Goal: Task Accomplishment & Management: Manage account settings

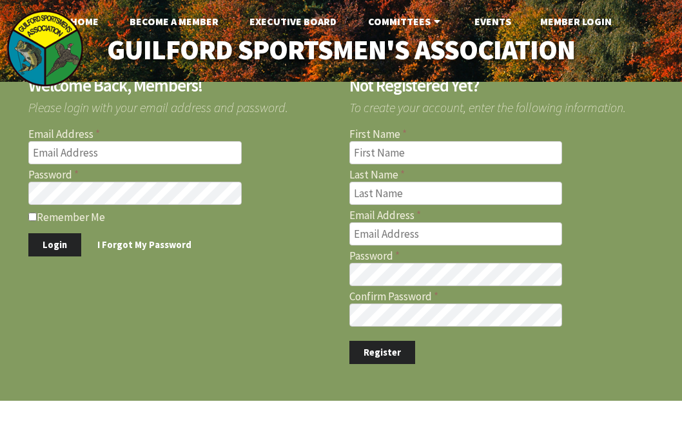
click at [153, 152] on input "Email Address" at bounding box center [134, 152] width 213 height 23
type input "[PERSON_NAME][EMAIL_ADDRESS][PERSON_NAME][DOMAIN_NAME]"
click at [137, 243] on link "I Forgot My Password" at bounding box center [144, 245] width 122 height 24
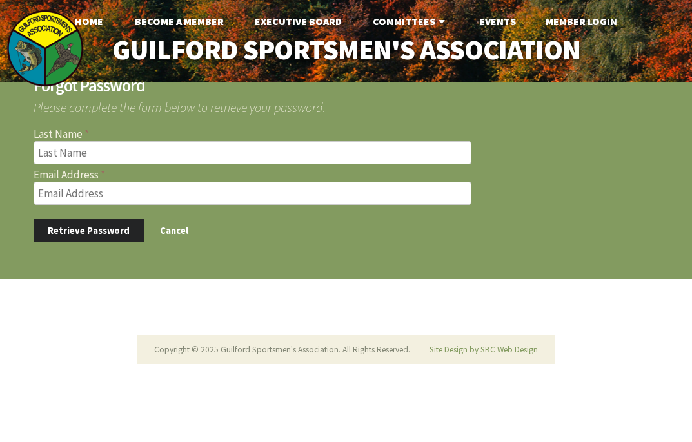
click at [173, 153] on input "text" at bounding box center [253, 152] width 438 height 23
type input "ronan"
click at [251, 240] on footer "Retrieve Password Cancel" at bounding box center [346, 226] width 625 height 32
click at [188, 195] on input "Email Address" at bounding box center [253, 193] width 438 height 23
type input "[PERSON_NAME][EMAIL_ADDRESS][PERSON_NAME][DOMAIN_NAME]"
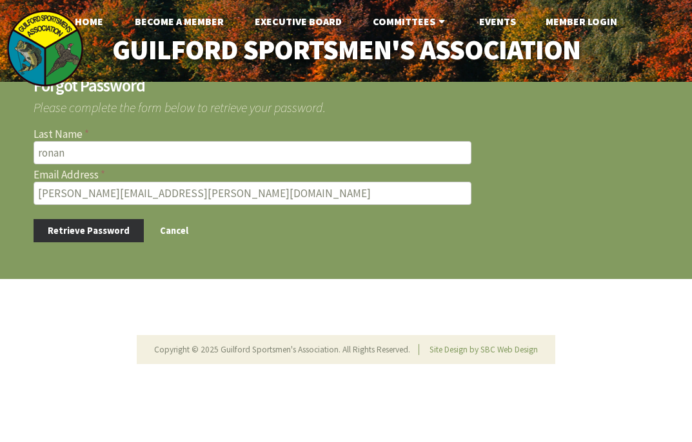
click at [67, 234] on button "Retrieve Password" at bounding box center [89, 231] width 110 height 24
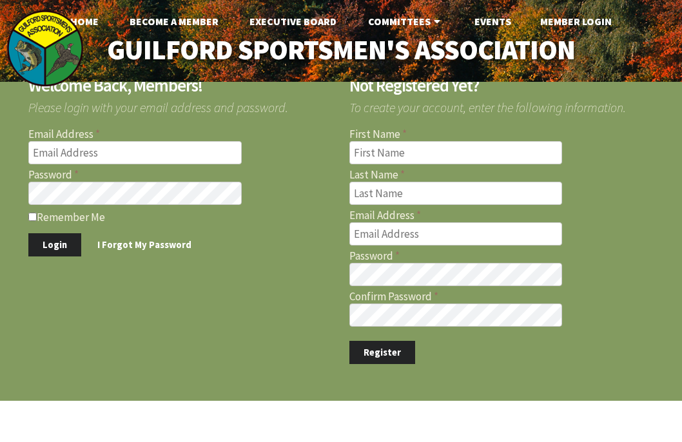
click at [130, 154] on input "Email Address" at bounding box center [134, 152] width 213 height 23
type input "[PERSON_NAME][EMAIL_ADDRESS][PERSON_NAME][DOMAIN_NAME]"
click at [60, 243] on button "Login" at bounding box center [54, 245] width 53 height 24
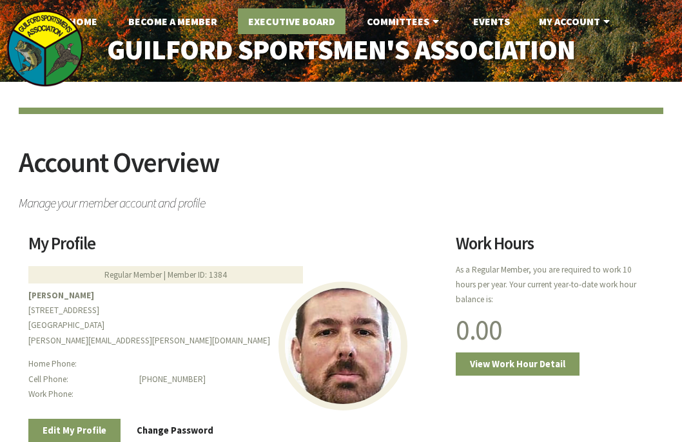
click at [320, 23] on link "Executive Board" at bounding box center [292, 21] width 108 height 26
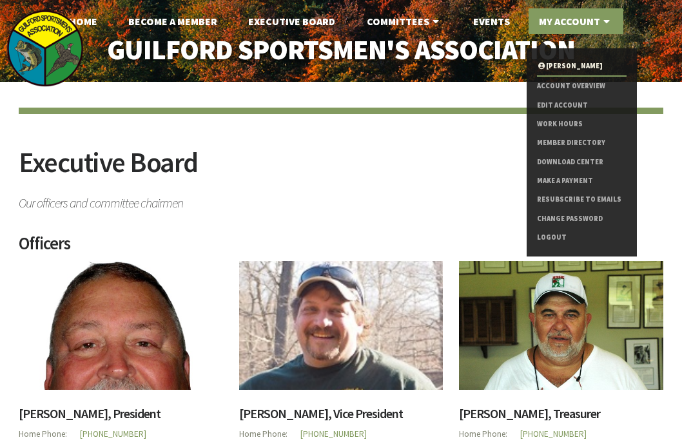
click at [547, 15] on link "My Account" at bounding box center [576, 21] width 95 height 26
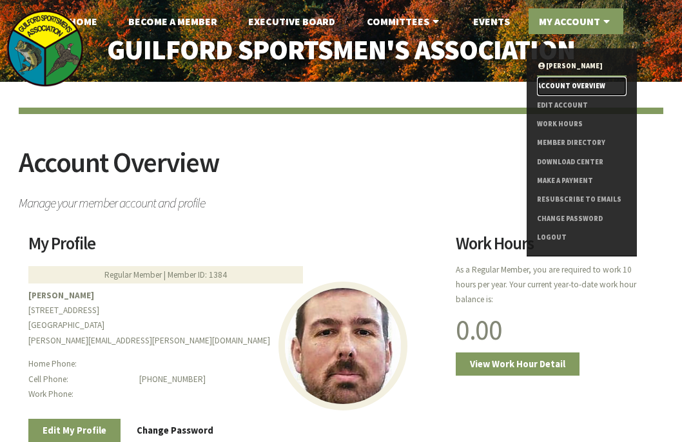
click at [561, 87] on link "Account Overview" at bounding box center [582, 86] width 90 height 19
